Goal: Task Accomplishment & Management: Manage account settings

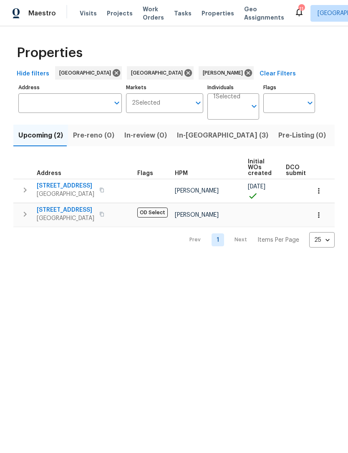
click at [190, 134] on span "In-reno (3)" at bounding box center [222, 136] width 91 height 12
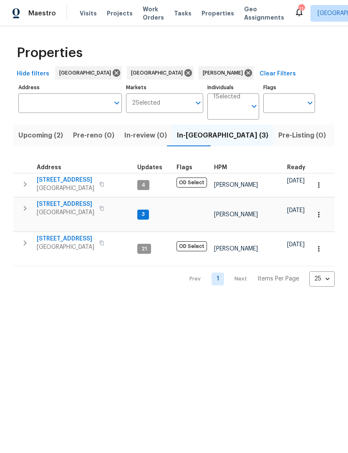
click at [77, 207] on span "8062 Holland Park St" at bounding box center [66, 204] width 58 height 8
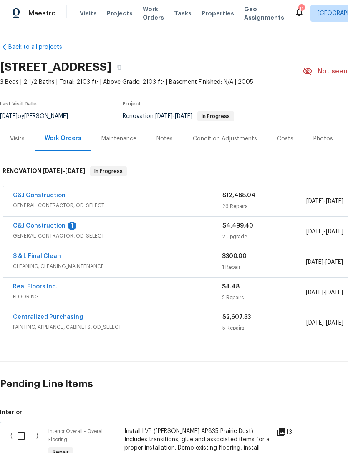
click at [53, 228] on link "C&J Construction" at bounding box center [39, 226] width 53 height 6
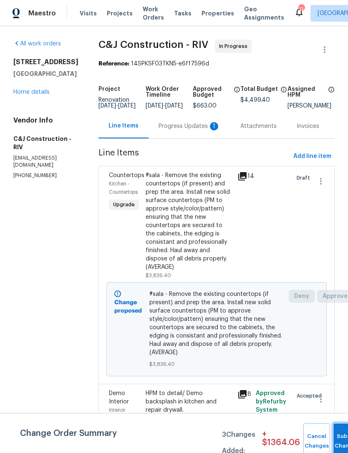
click at [338, 437] on button "Submit Changes" at bounding box center [346, 442] width 27 height 36
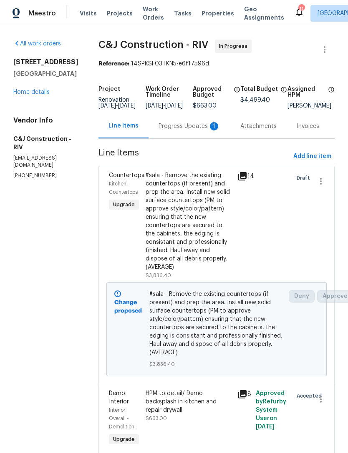
click at [193, 130] on div "Progress Updates 1" at bounding box center [189, 126] width 62 height 8
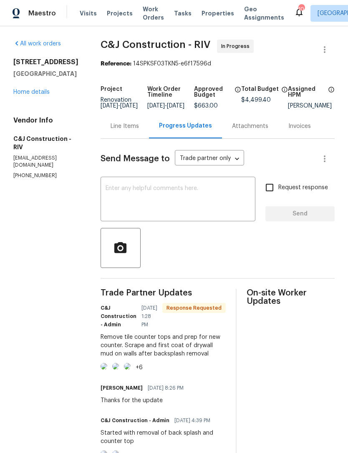
click at [107, 370] on img at bounding box center [103, 366] width 7 height 7
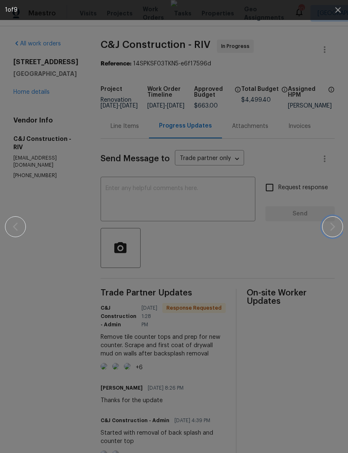
click at [329, 228] on icon "button" at bounding box center [332, 227] width 10 height 10
click at [330, 229] on icon "button" at bounding box center [332, 227] width 10 height 10
click at [328, 230] on icon "button" at bounding box center [332, 227] width 10 height 10
click at [331, 233] on button "button" at bounding box center [332, 226] width 21 height 21
click at [330, 228] on icon "button" at bounding box center [332, 227] width 10 height 10
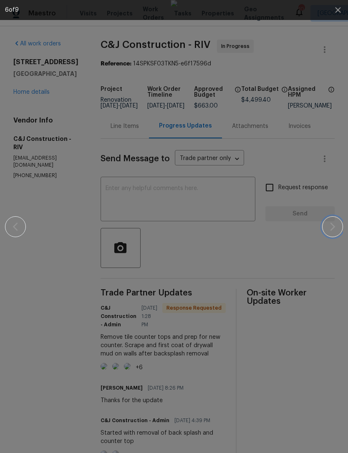
click at [329, 227] on icon "button" at bounding box center [332, 227] width 10 height 10
click at [334, 18] on button "button" at bounding box center [338, 10] width 20 height 20
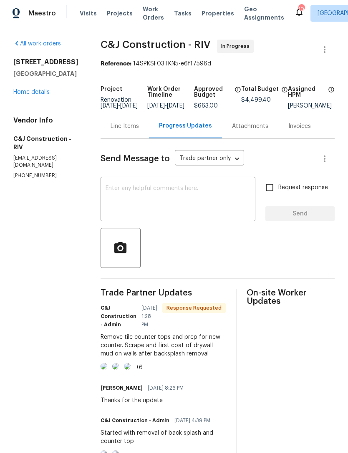
click at [161, 202] on textarea at bounding box center [177, 200] width 145 height 29
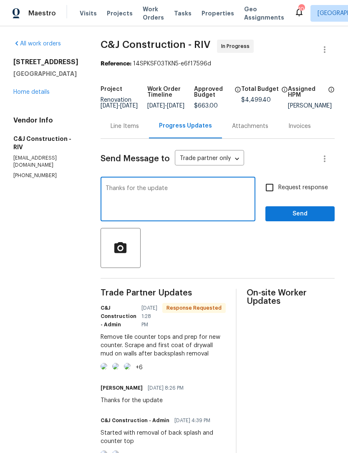
type textarea "Thanks for the update"
click at [309, 219] on span "Send" at bounding box center [300, 214] width 56 height 10
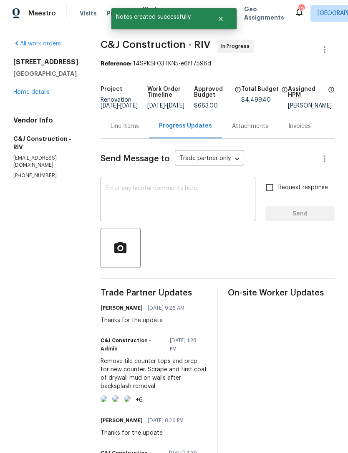
click at [32, 93] on link "Home details" at bounding box center [31, 92] width 36 height 6
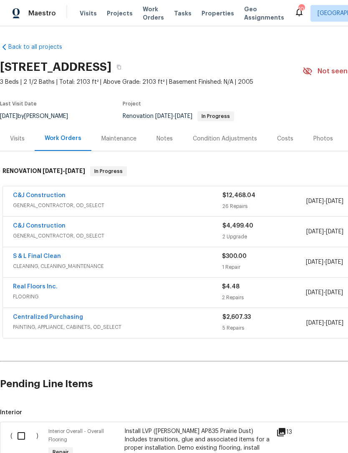
click at [284, 141] on div "Costs" at bounding box center [285, 139] width 16 height 8
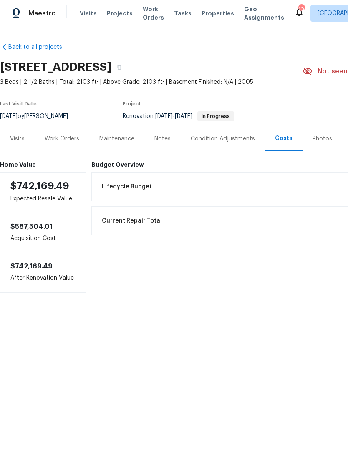
click at [64, 136] on div "Work Orders" at bounding box center [62, 139] width 35 height 8
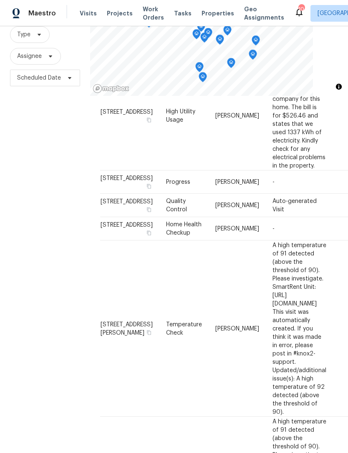
scroll to position [636, 0]
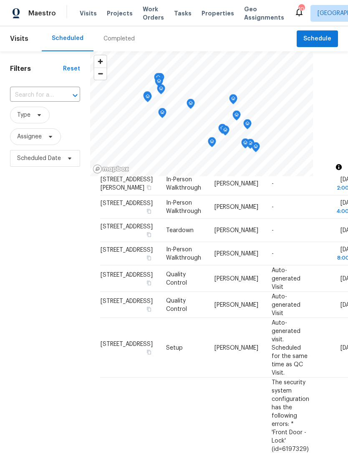
scroll to position [67, 0]
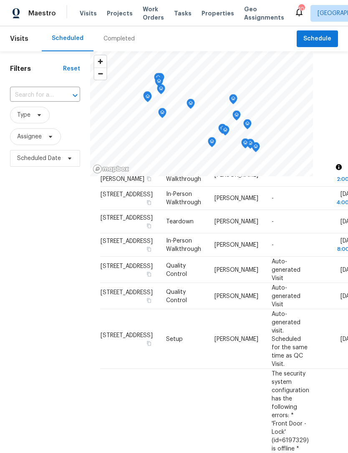
click at [334, 233] on td "[DATE]" at bounding box center [337, 221] width 43 height 23
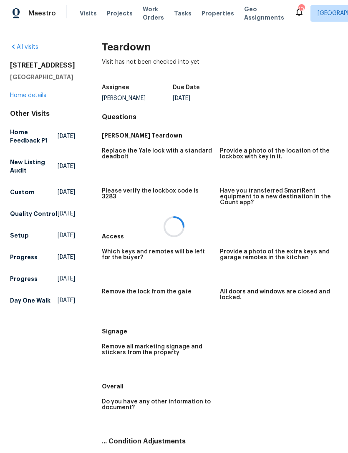
scroll to position [27, 0]
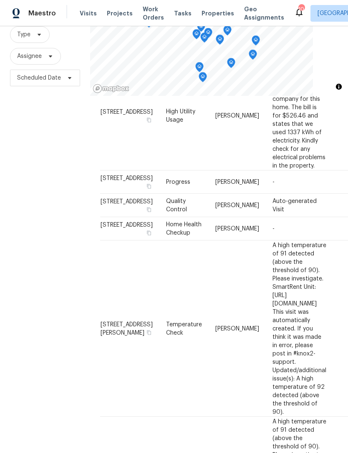
scroll to position [27, 0]
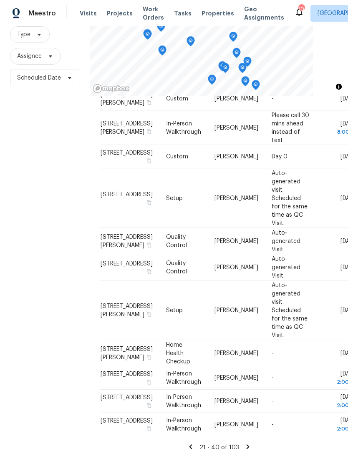
click at [246, 444] on icon at bounding box center [247, 446] width 3 height 5
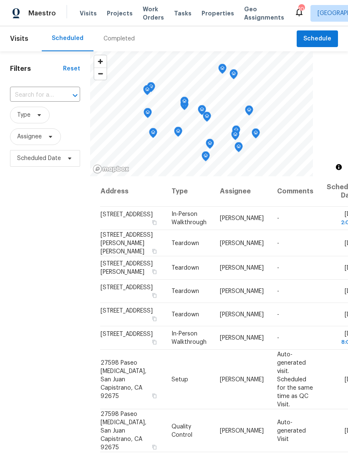
scroll to position [0, 0]
